Goal: Task Accomplishment & Management: Use online tool/utility

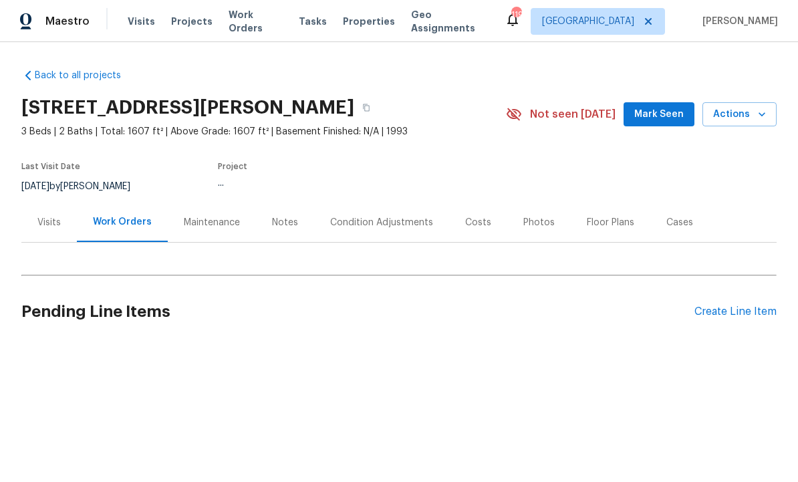
click at [663, 112] on span "Mark Seen" at bounding box center [658, 114] width 49 height 17
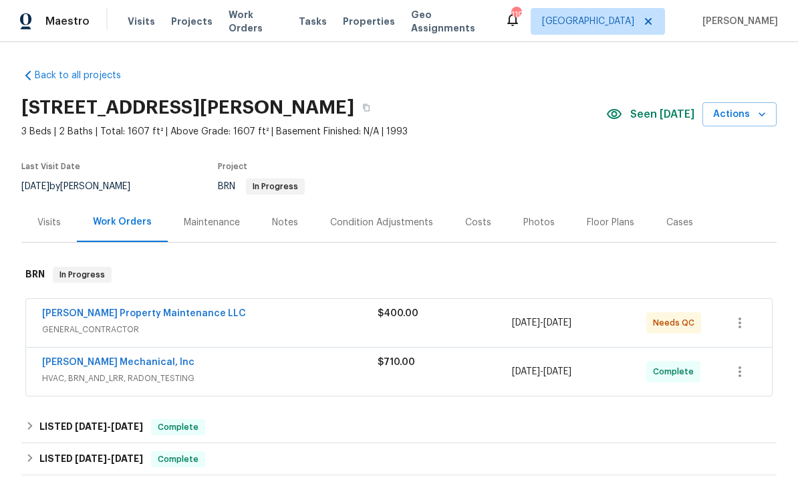
click at [134, 313] on link "[PERSON_NAME] Property Maintenance LLC" at bounding box center [144, 313] width 204 height 9
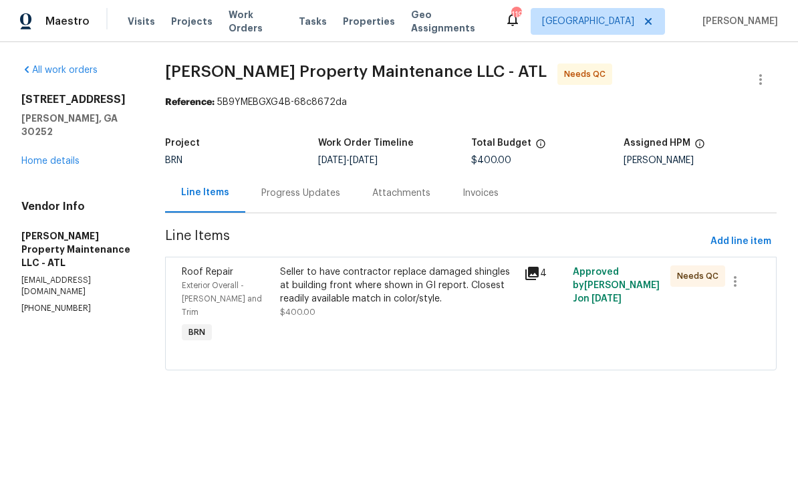
click at [394, 289] on div "Seller to have contractor replace damaged shingles at building front where show…" at bounding box center [398, 285] width 236 height 40
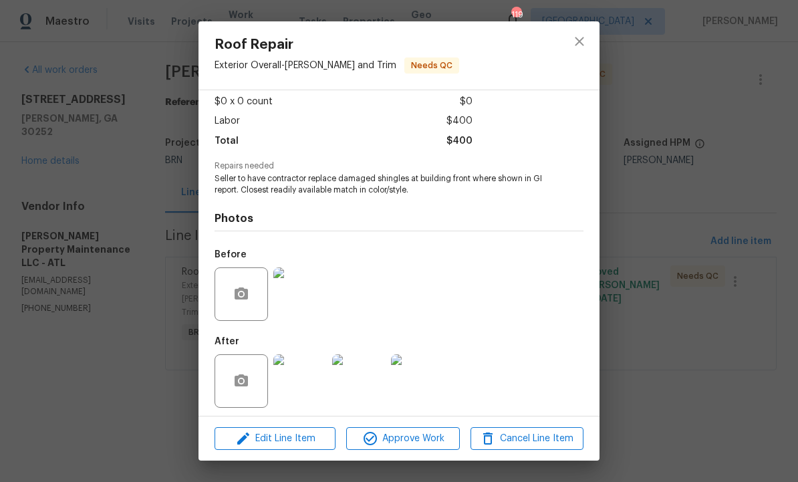
scroll to position [81, 0]
click at [295, 373] on img at bounding box center [299, 381] width 53 height 53
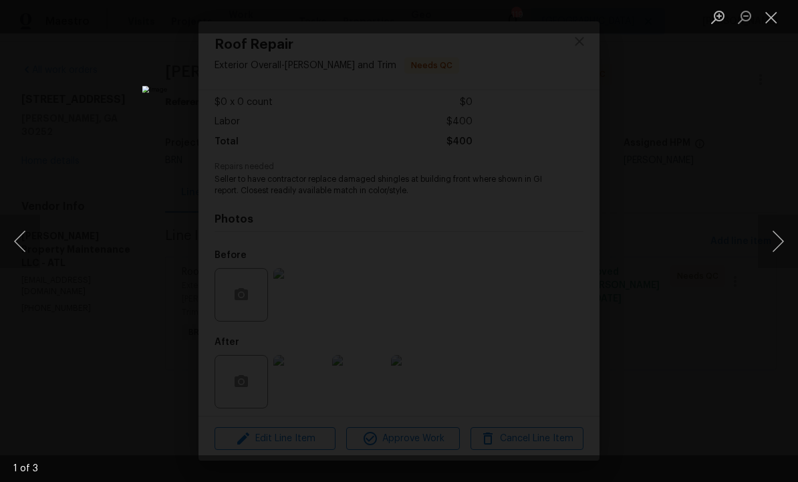
click at [775, 250] on button "Next image" at bounding box center [777, 240] width 40 height 53
click at [770, 247] on button "Next image" at bounding box center [777, 240] width 40 height 53
click at [778, 243] on button "Next image" at bounding box center [777, 240] width 40 height 53
click at [774, 245] on button "Next image" at bounding box center [777, 240] width 40 height 53
click at [774, 16] on button "Close lightbox" at bounding box center [770, 16] width 27 height 23
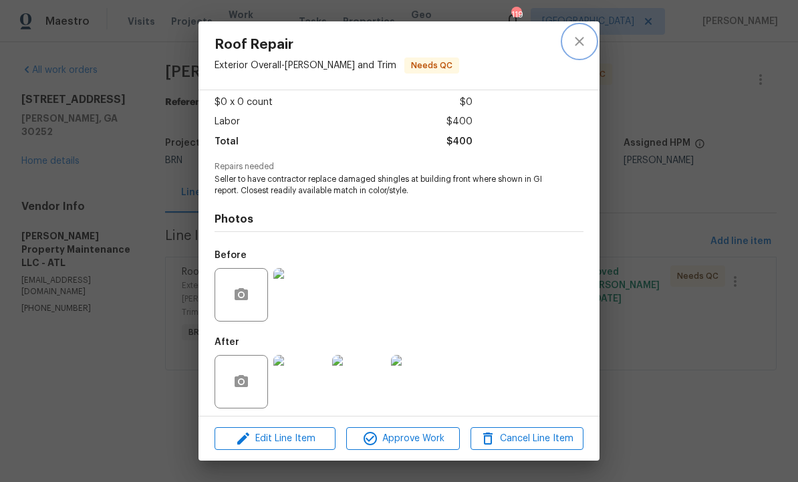
click at [586, 41] on icon "close" at bounding box center [579, 41] width 16 height 16
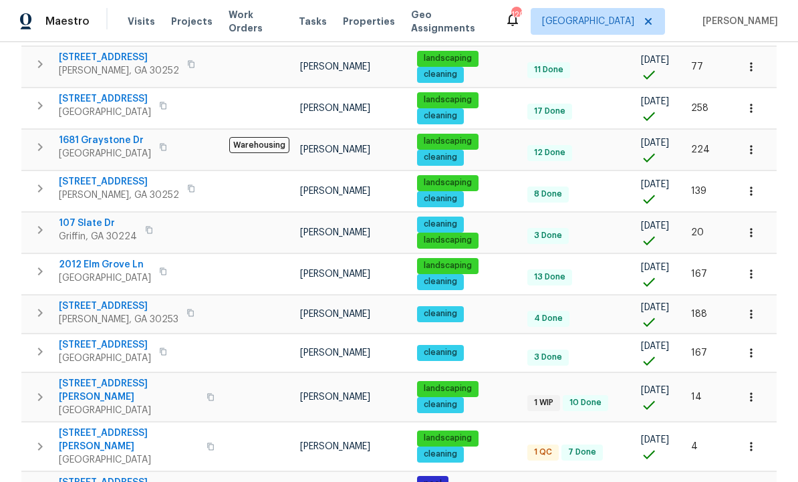
scroll to position [717, 0]
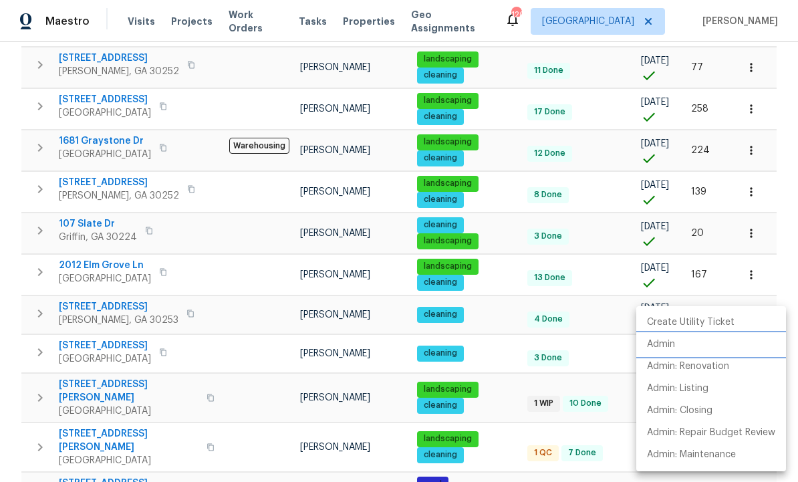
click at [674, 349] on p "Admin" at bounding box center [661, 344] width 28 height 14
